Goal: Information Seeking & Learning: Understand process/instructions

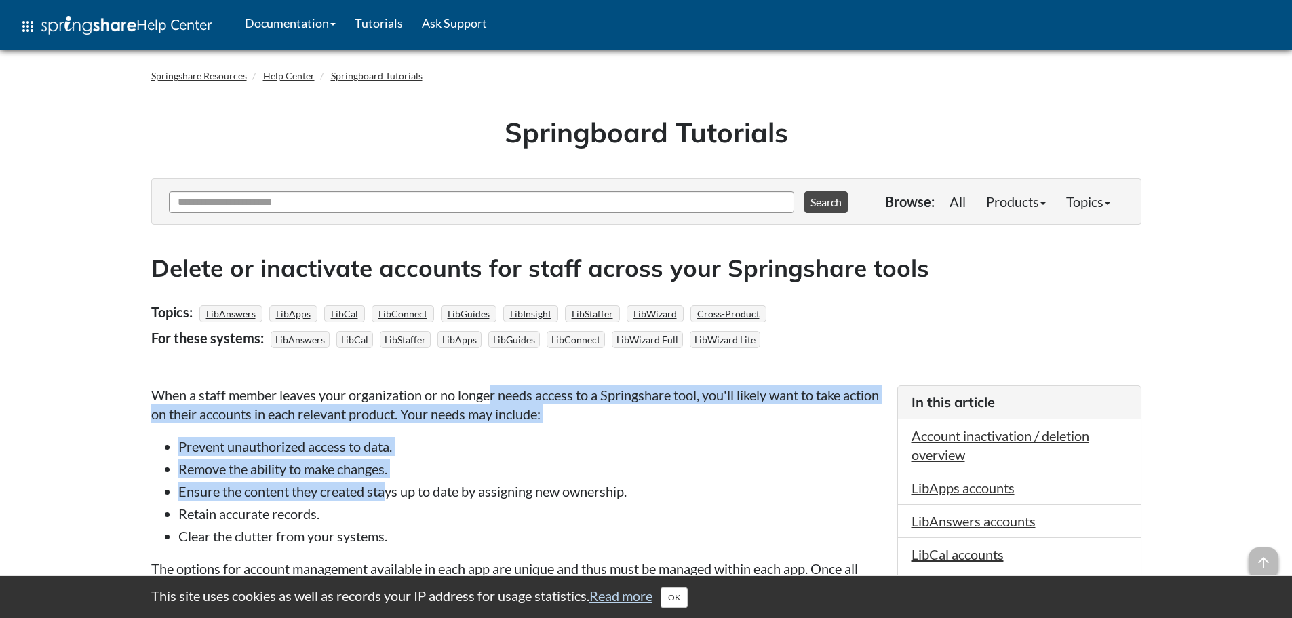
drag, startPoint x: 496, startPoint y: 390, endPoint x: 386, endPoint y: 487, distance: 146.9
click at [386, 487] on li "Ensure the content they created stays up to date by assigning new ownership." at bounding box center [530, 490] width 705 height 19
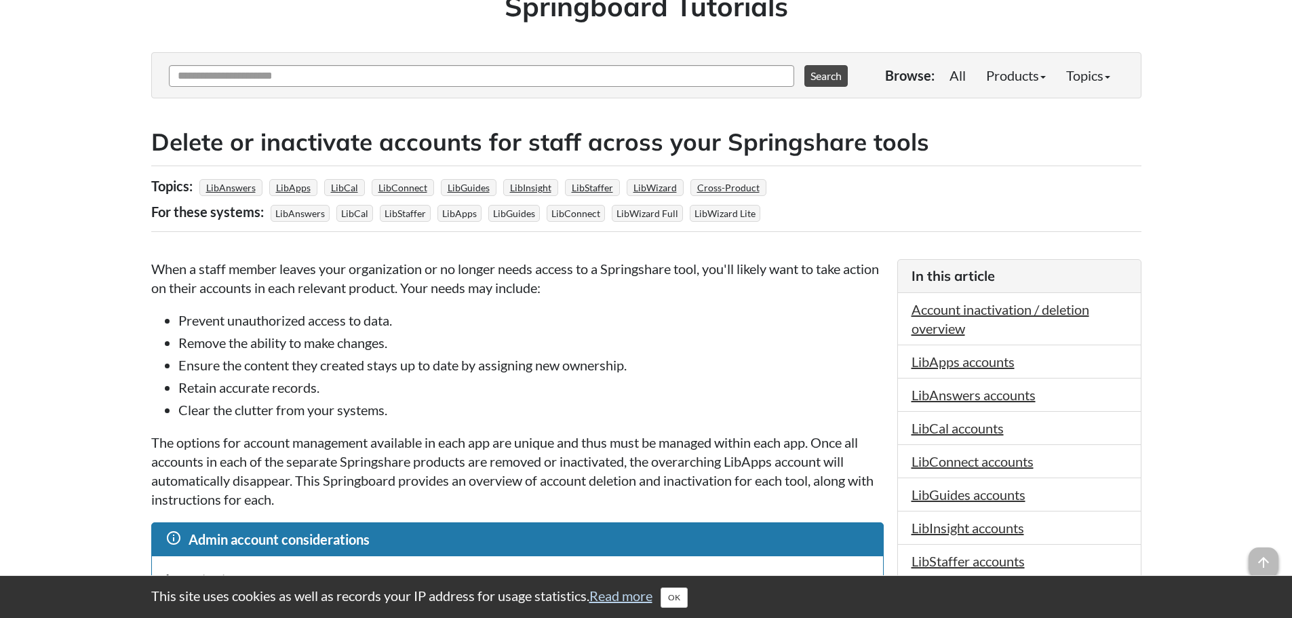
scroll to position [136, 0]
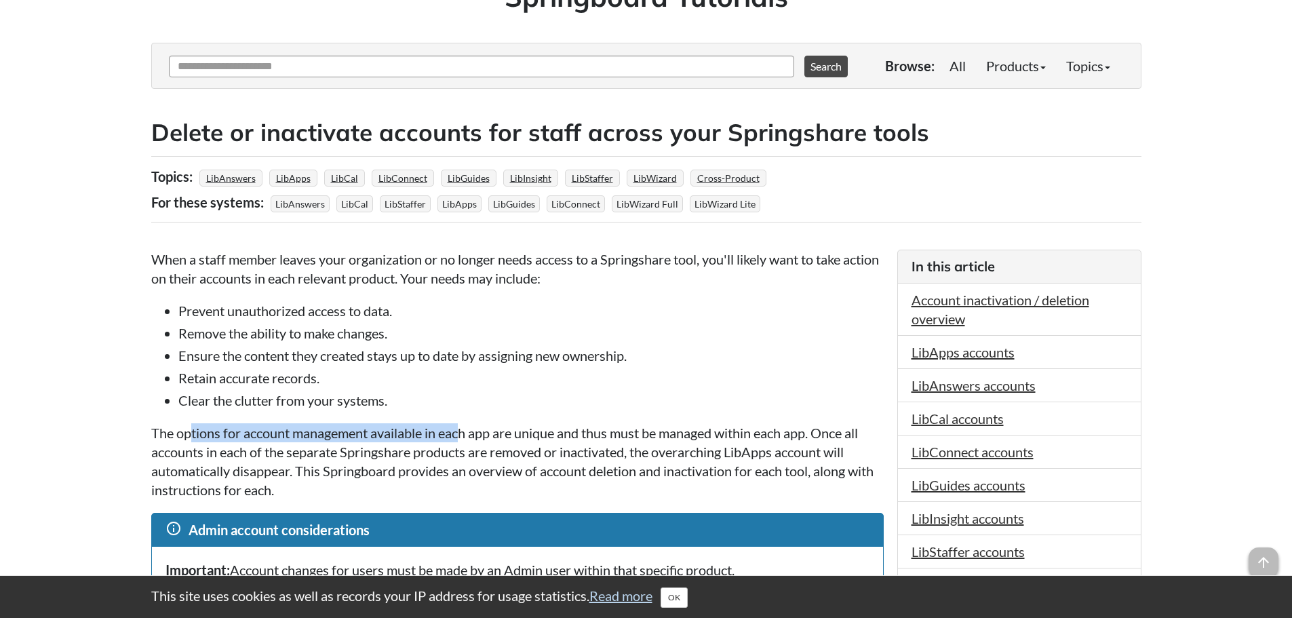
drag, startPoint x: 191, startPoint y: 431, endPoint x: 464, endPoint y: 431, distance: 273.2
click at [464, 431] on p "The options for account management available in each app are unique and thus mu…" at bounding box center [517, 461] width 732 height 76
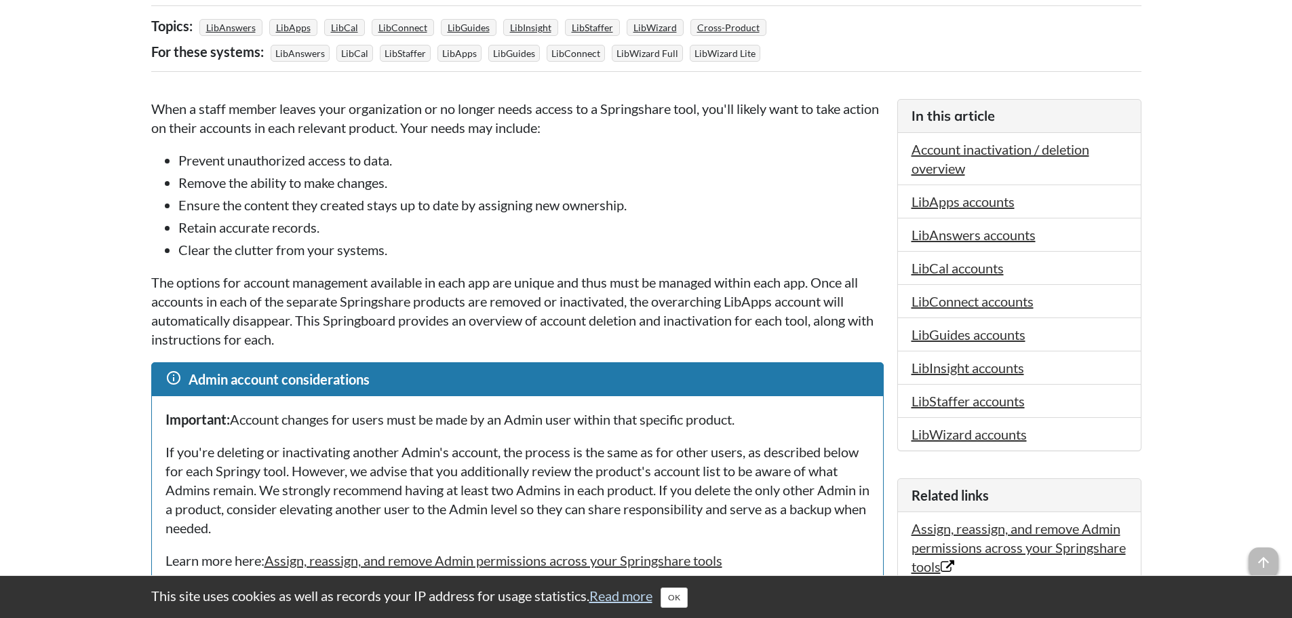
scroll to position [339, 0]
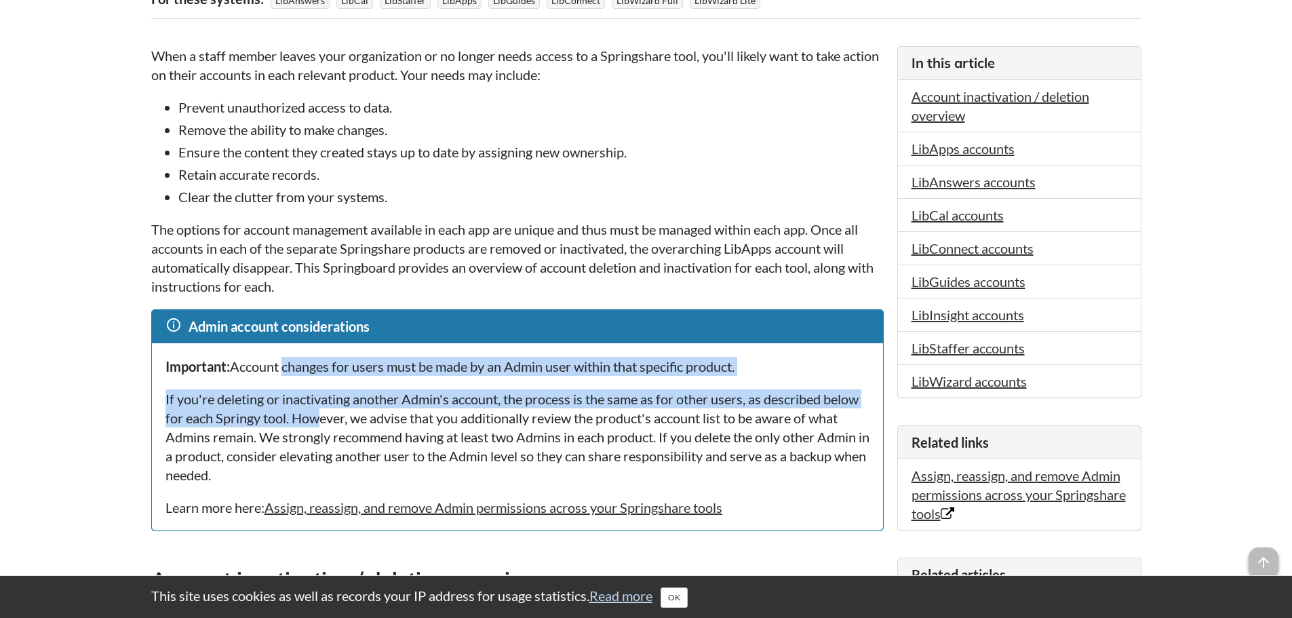
drag, startPoint x: 287, startPoint y: 363, endPoint x: 317, endPoint y: 416, distance: 61.1
click at [317, 416] on div "Important: Account changes for users must be made by an Admin user within that …" at bounding box center [517, 436] width 731 height 187
click at [317, 416] on p "If you're deleting or inactivating another Admin's account, the process is the …" at bounding box center [517, 436] width 704 height 95
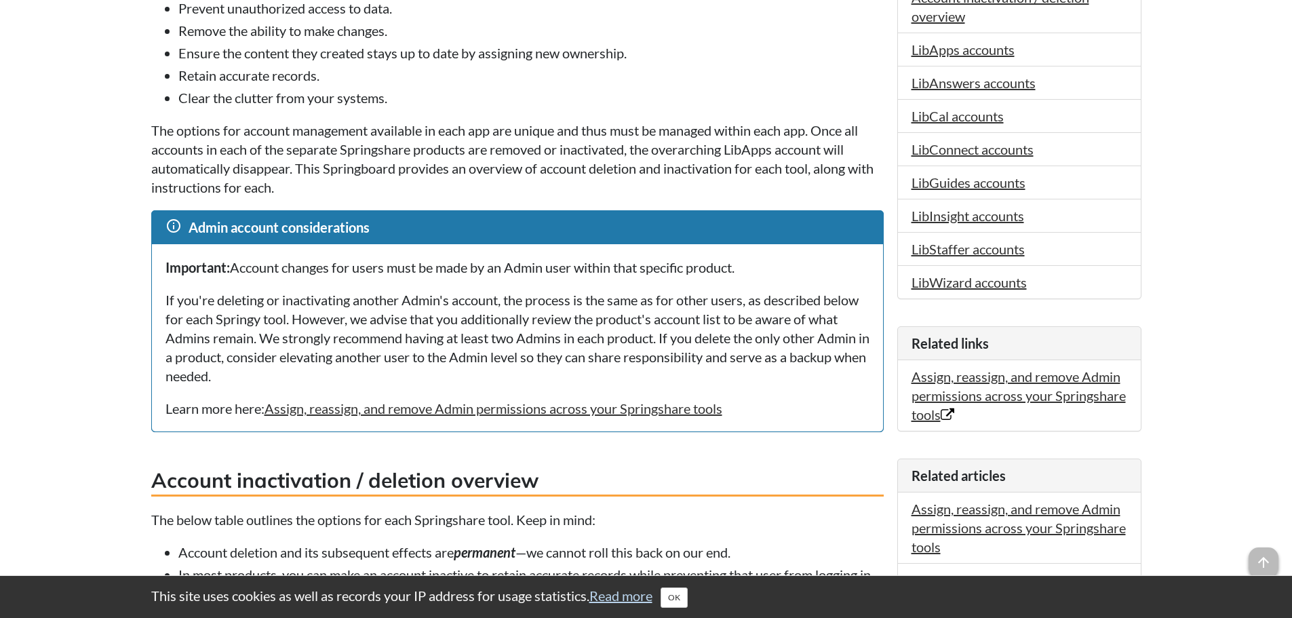
scroll to position [475, 0]
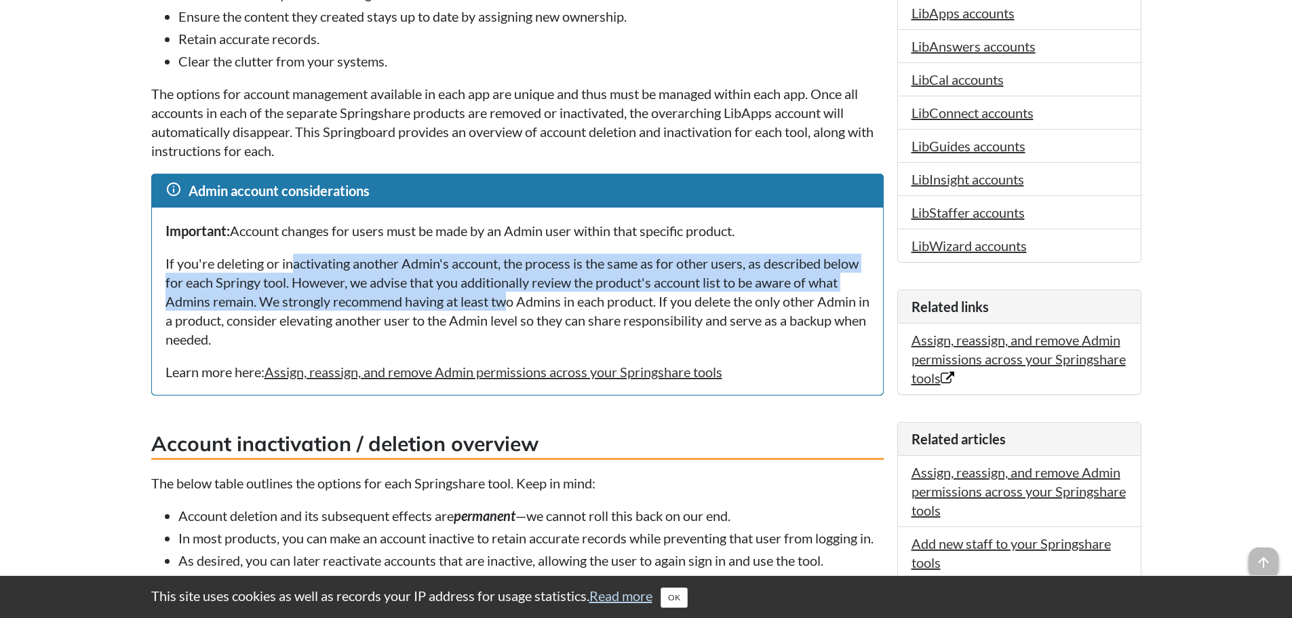
drag, startPoint x: 293, startPoint y: 269, endPoint x: 508, endPoint y: 296, distance: 216.5
click at [508, 296] on p "If you're deleting or inactivating another Admin's account, the process is the …" at bounding box center [517, 301] width 704 height 95
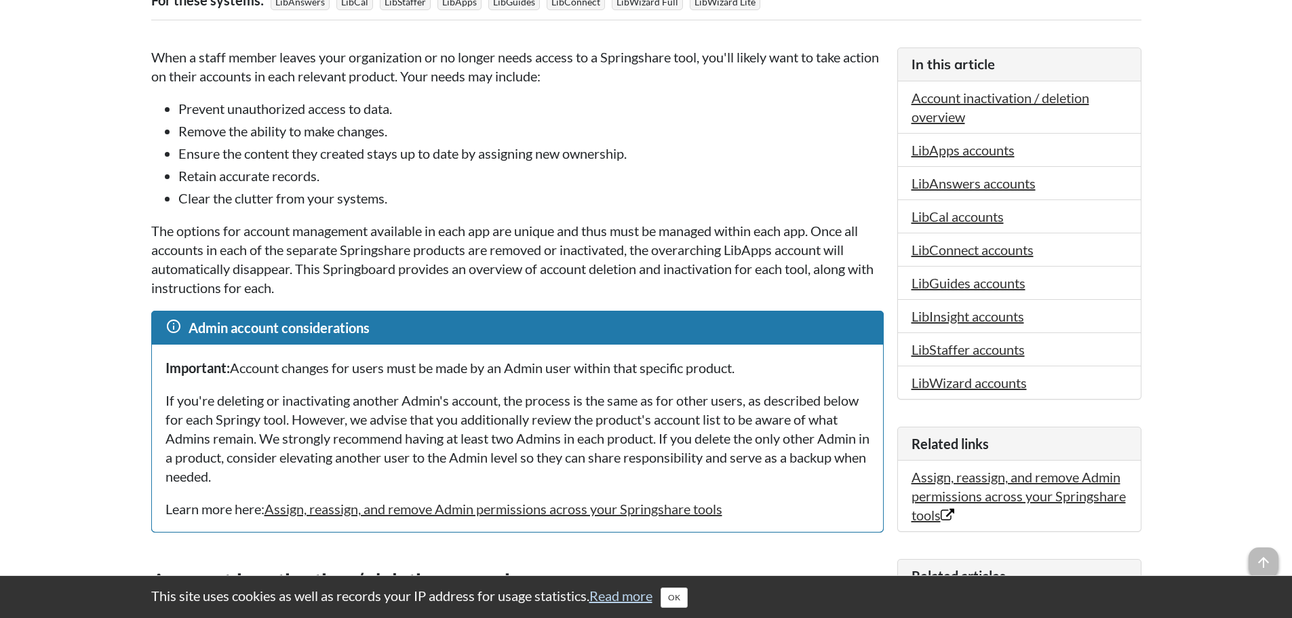
scroll to position [339, 0]
